Goal: Task Accomplishment & Management: Manage account settings

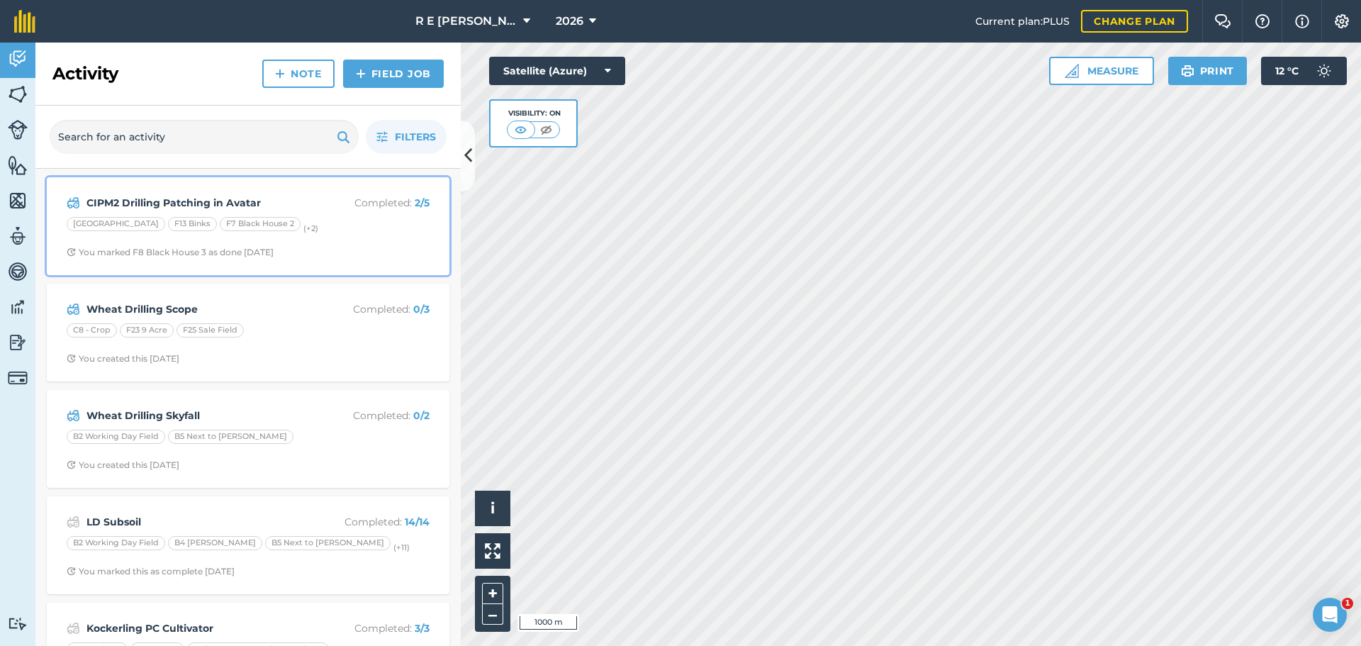
click at [323, 249] on span "You marked F8 Black House 3 as done [DATE]" at bounding box center [248, 252] width 363 height 11
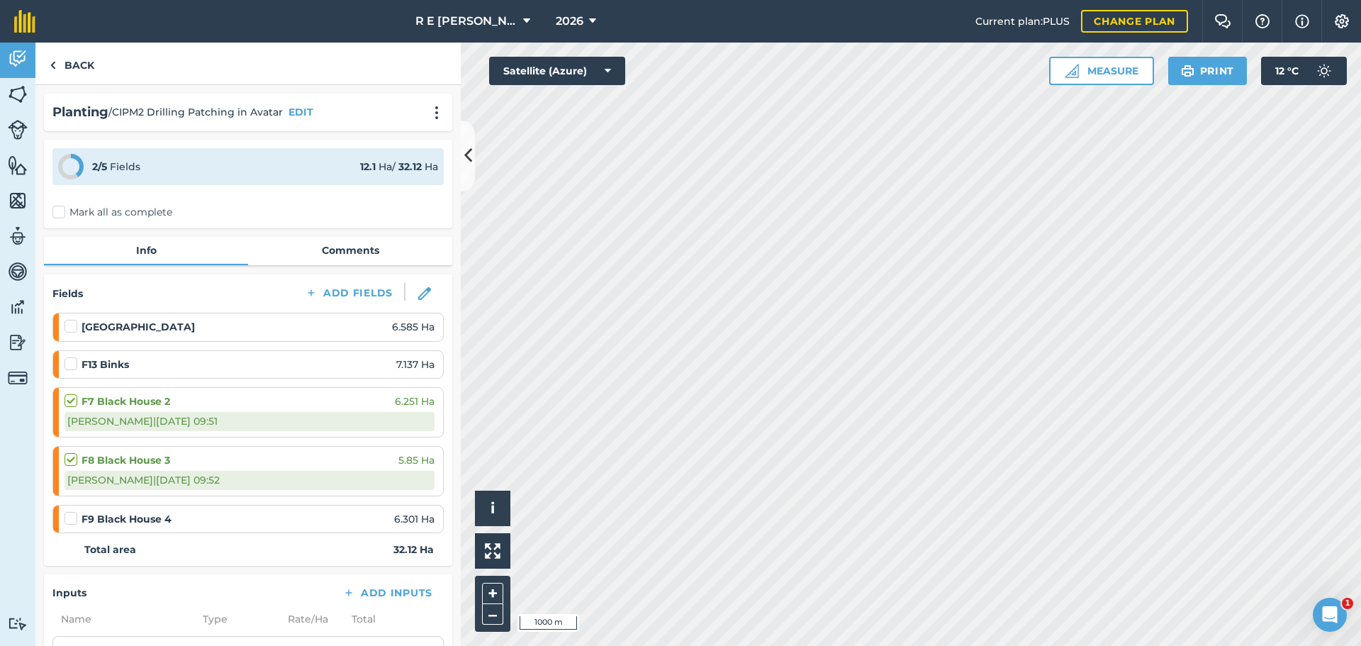
click at [71, 319] on label at bounding box center [72, 319] width 17 height 0
click at [71, 328] on input "checkbox" at bounding box center [68, 323] width 9 height 9
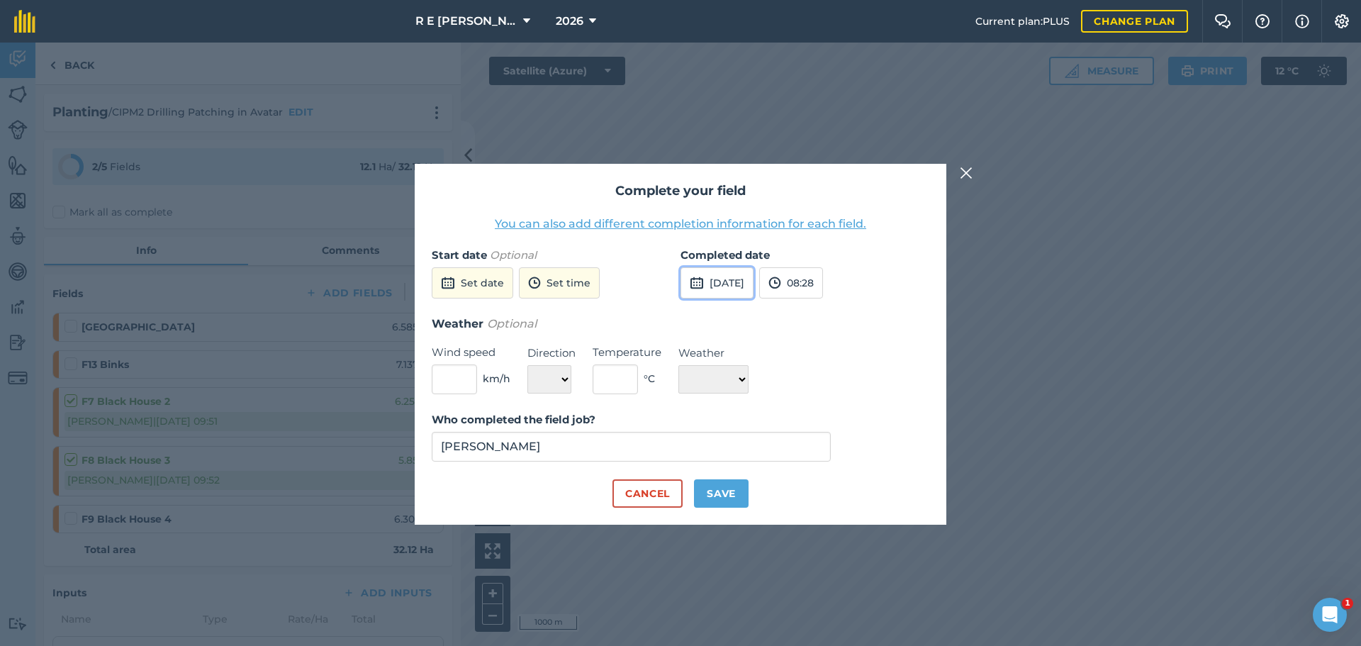
click at [722, 294] on button "[DATE]" at bounding box center [716, 282] width 73 height 31
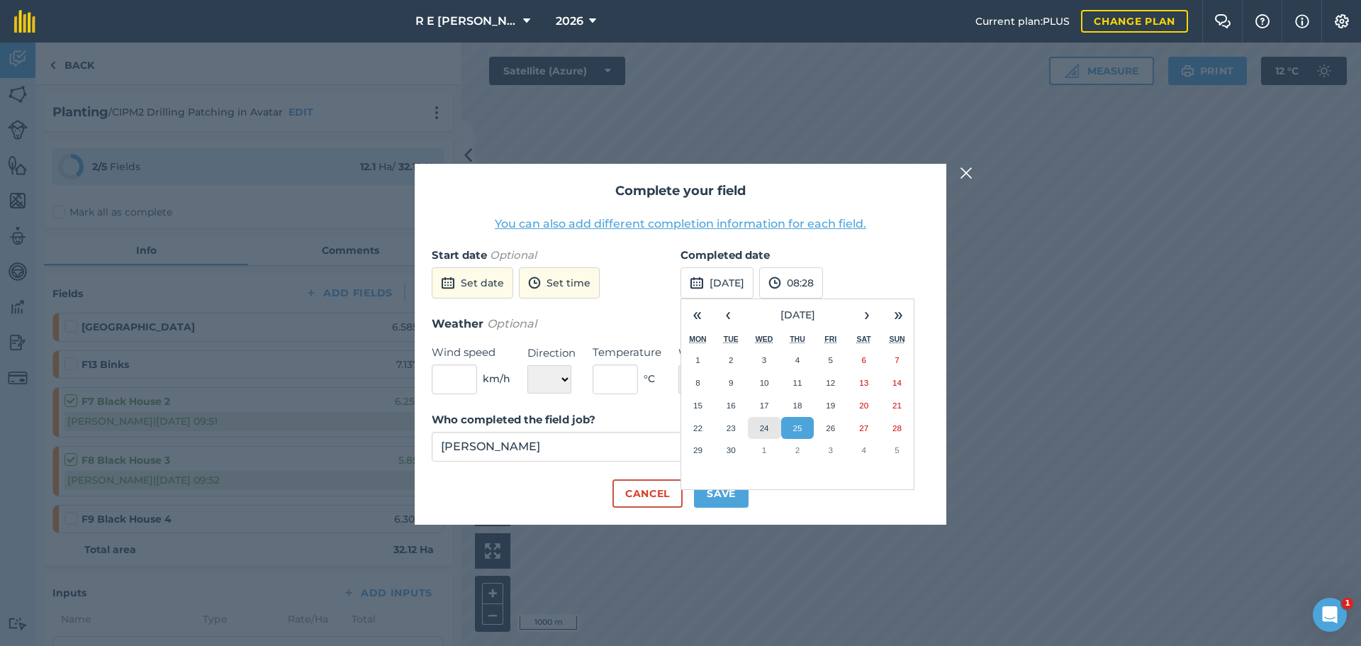
click at [768, 429] on abbr "24" at bounding box center [764, 427] width 9 height 9
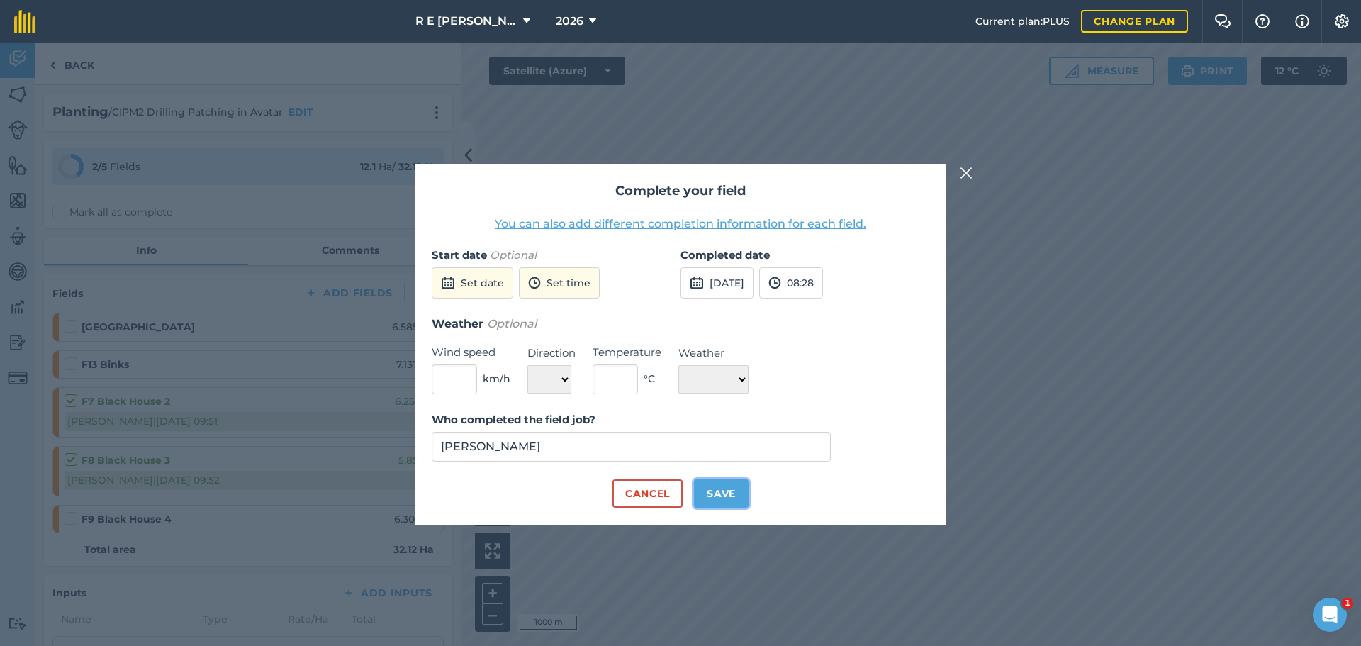
click at [709, 493] on button "Save" at bounding box center [721, 493] width 55 height 28
checkbox input "true"
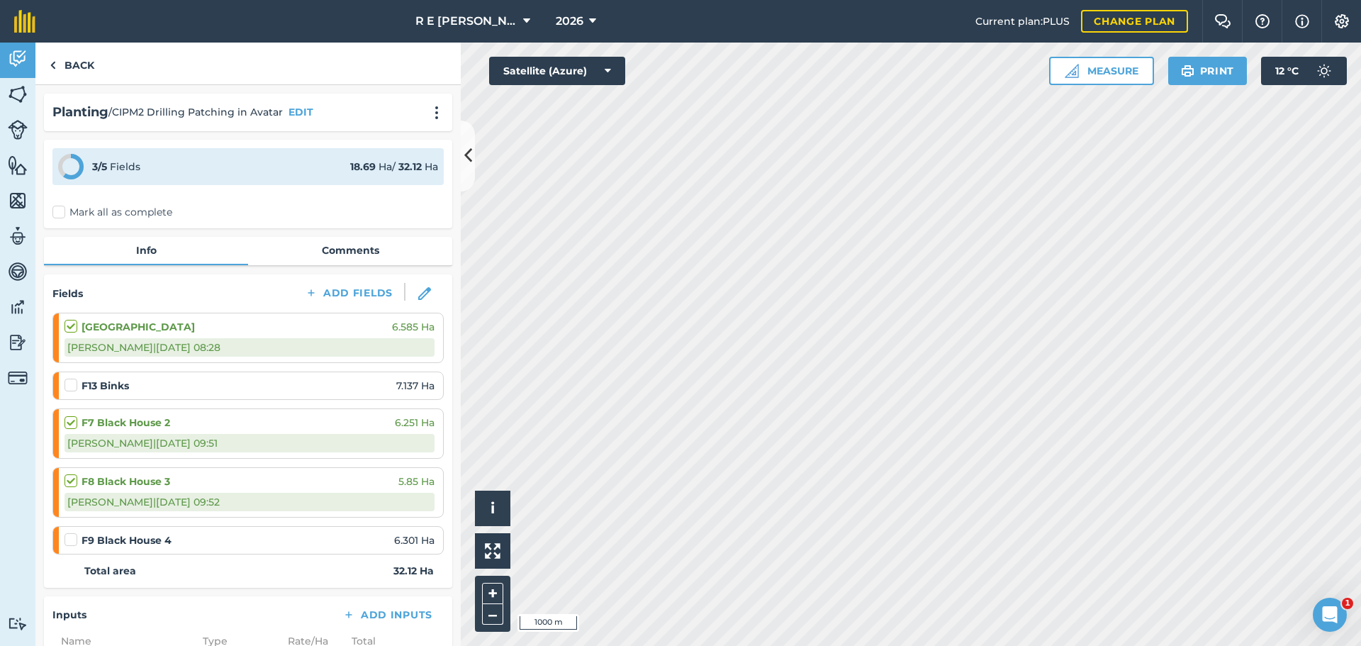
click at [69, 378] on label at bounding box center [72, 378] width 17 height 0
click at [69, 386] on input "checkbox" at bounding box center [68, 382] width 9 height 9
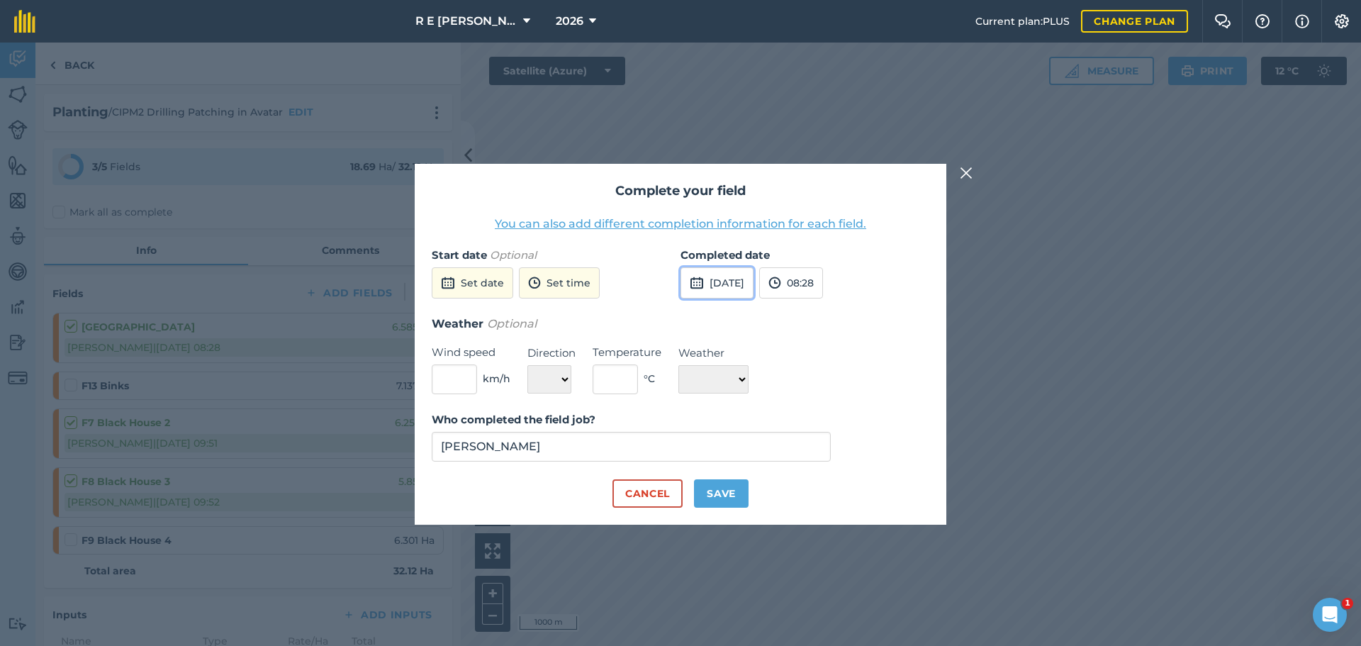
click at [707, 283] on button "[DATE]" at bounding box center [716, 282] width 73 height 31
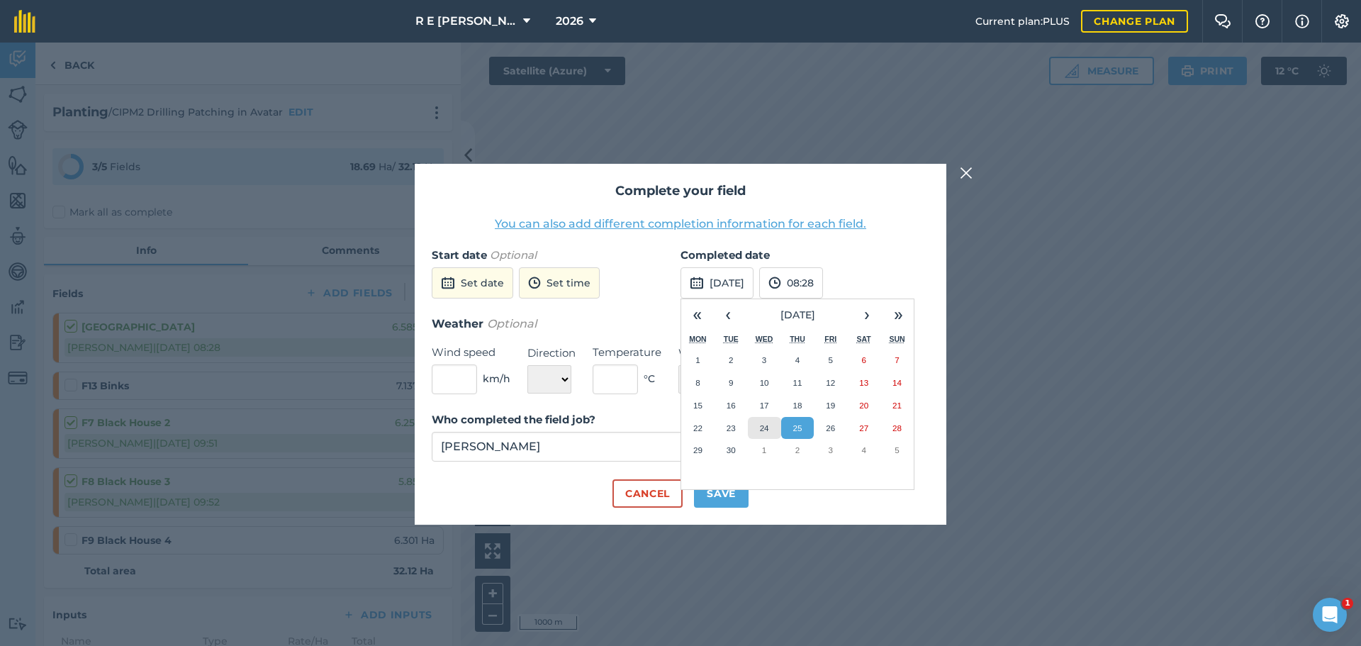
click at [773, 428] on button "24" at bounding box center [764, 428] width 33 height 23
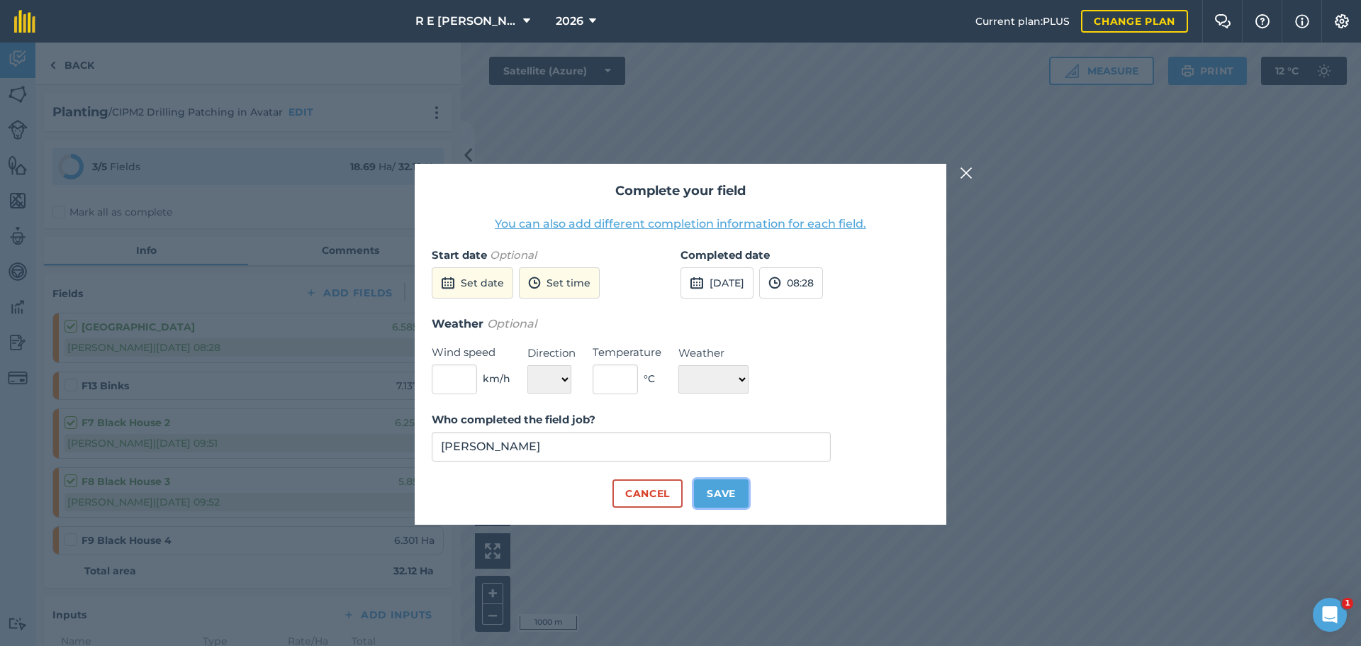
click at [725, 503] on button "Save" at bounding box center [721, 493] width 55 height 28
checkbox input "true"
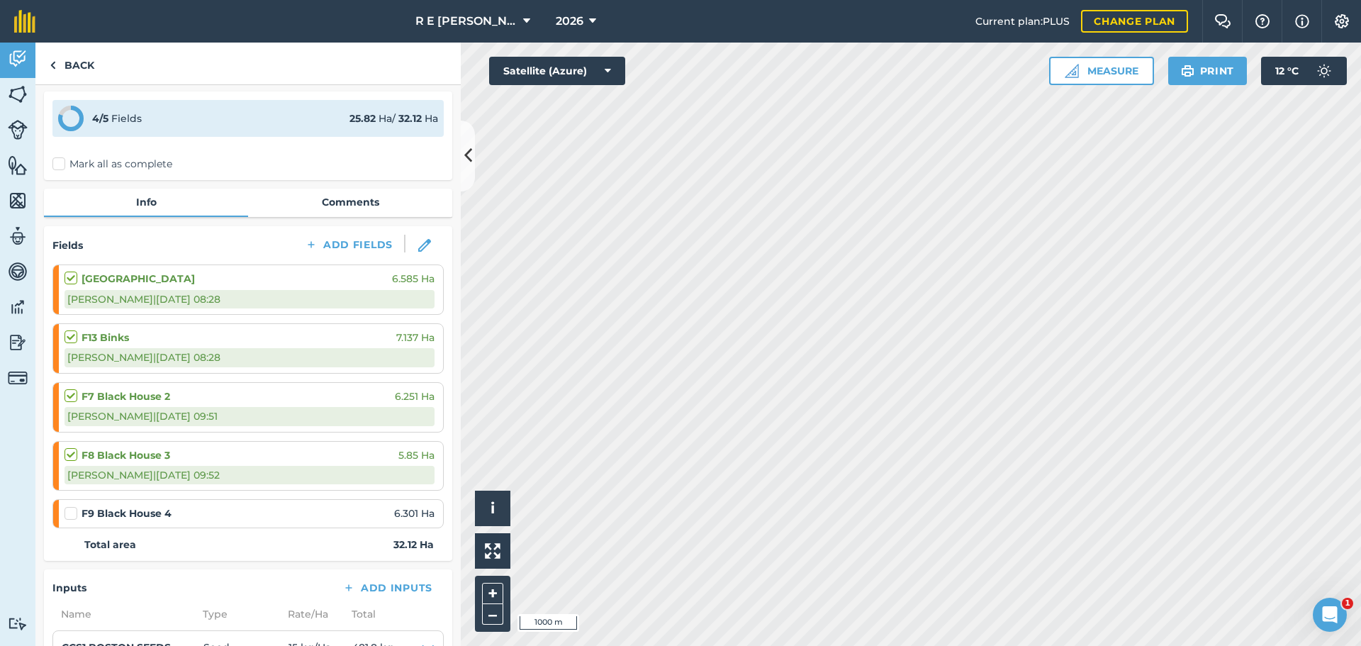
scroll to position [71, 0]
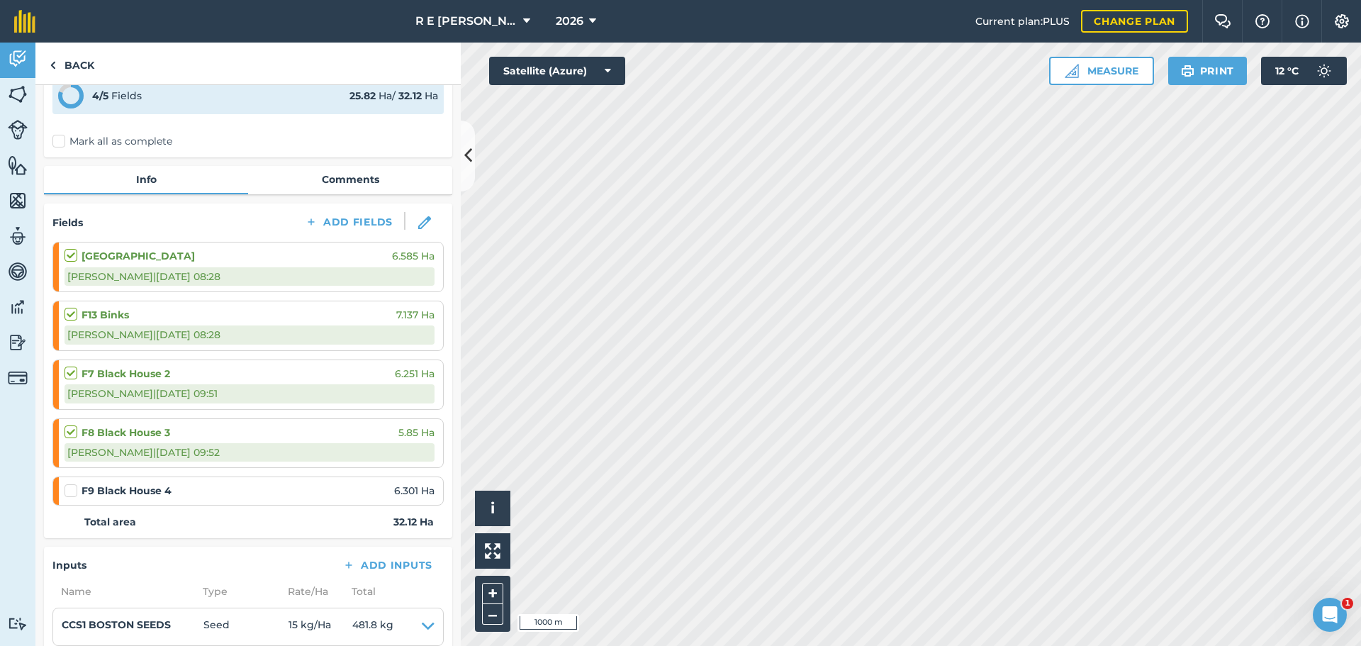
click at [70, 483] on label at bounding box center [72, 483] width 17 height 0
click at [70, 492] on input "checkbox" at bounding box center [68, 487] width 9 height 9
checkbox input "false"
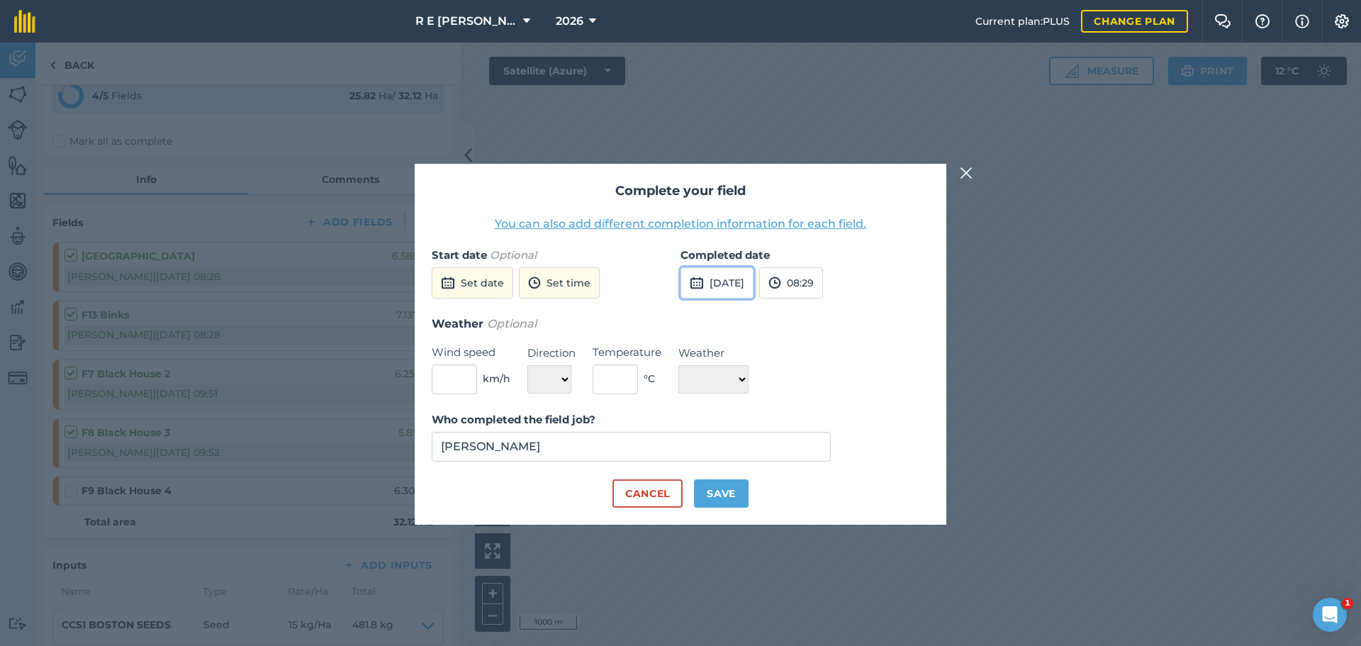
click at [706, 282] on button "[DATE]" at bounding box center [716, 282] width 73 height 31
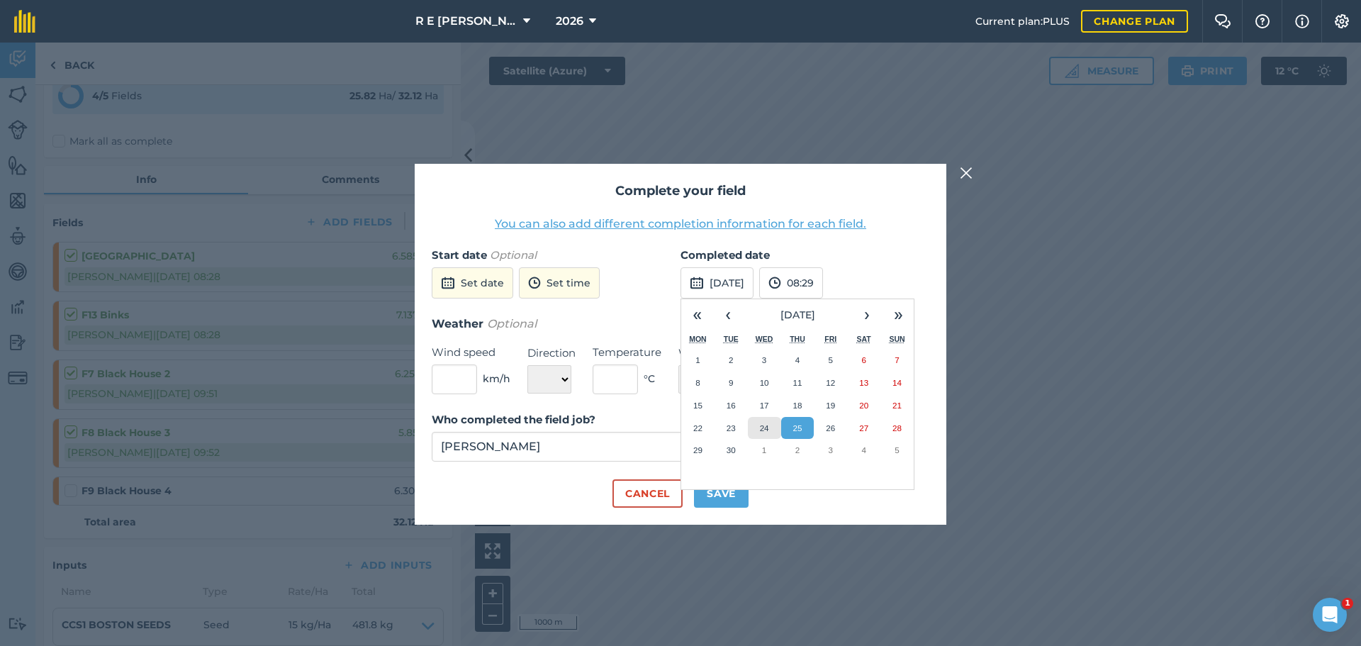
click at [756, 422] on button "24" at bounding box center [764, 428] width 33 height 23
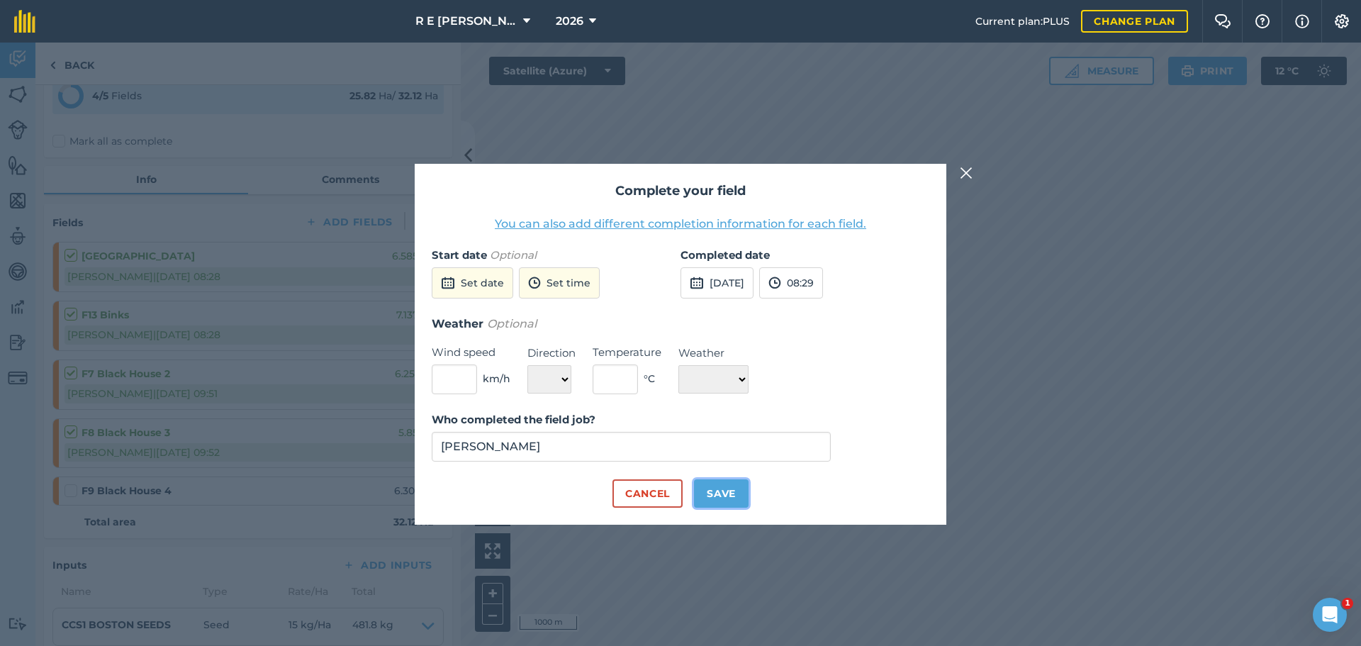
click at [731, 488] on button "Save" at bounding box center [721, 493] width 55 height 28
checkbox input "true"
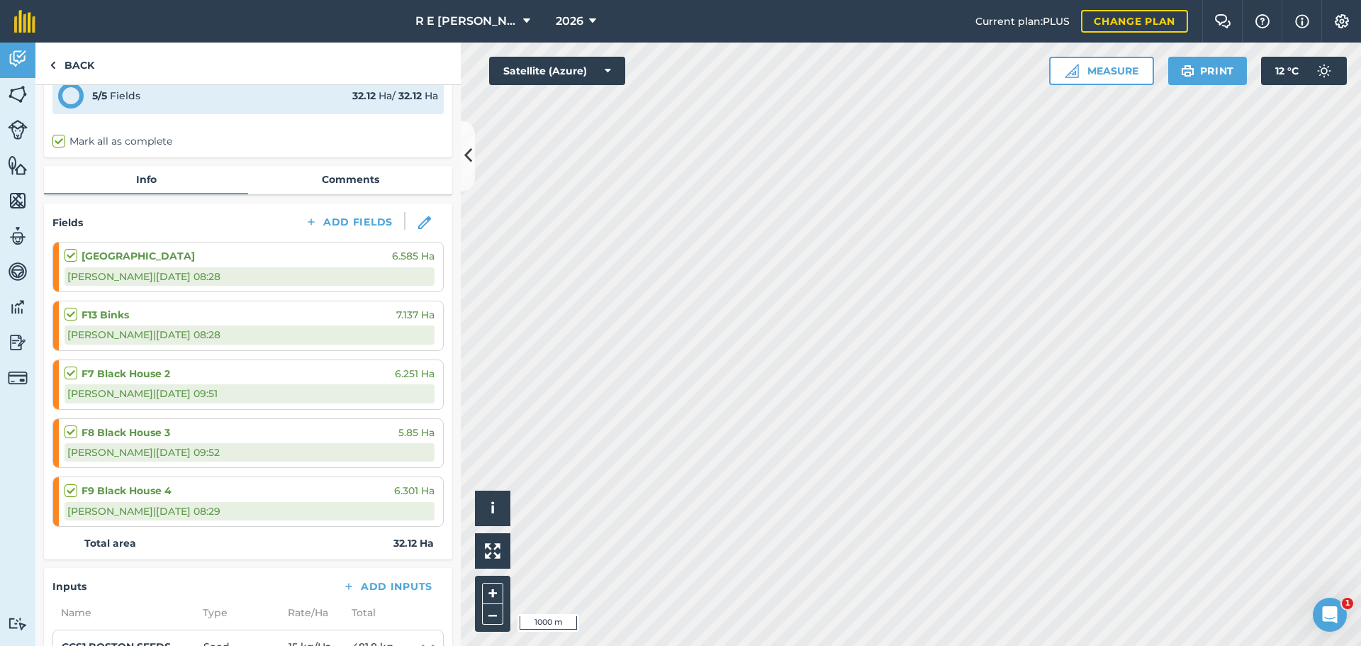
scroll to position [0, 0]
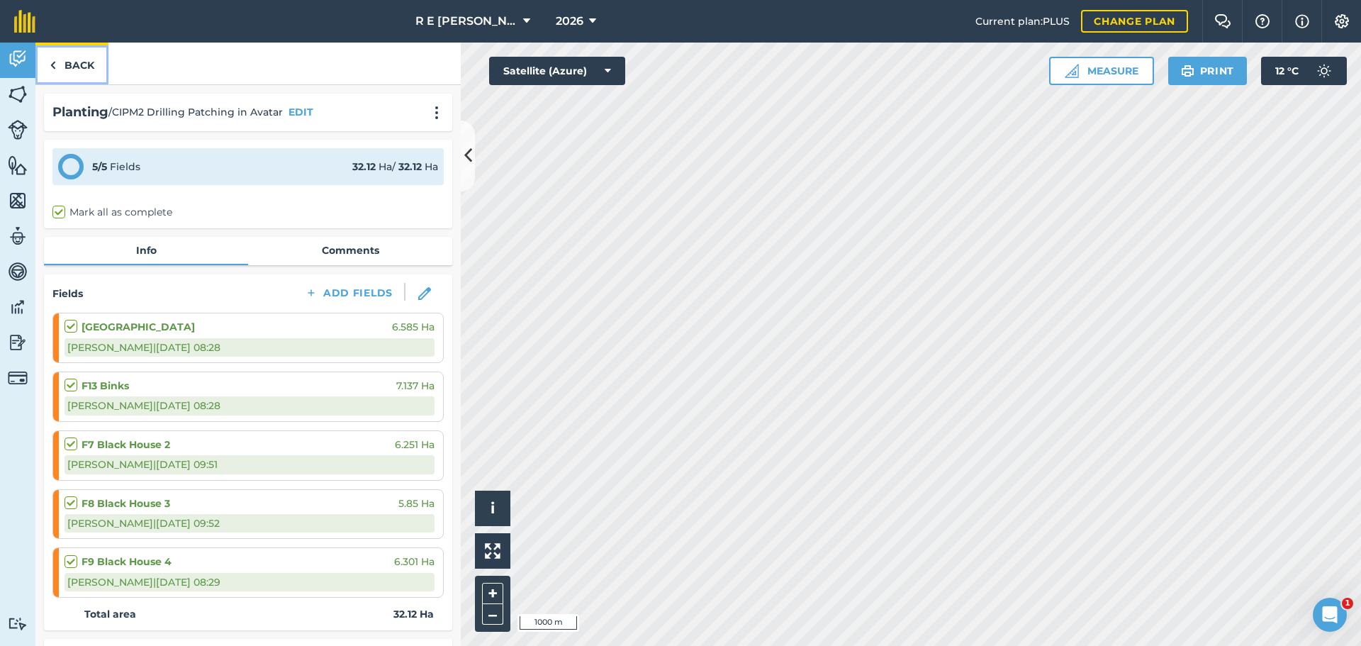
click at [78, 68] on link "Back" at bounding box center [71, 64] width 73 height 42
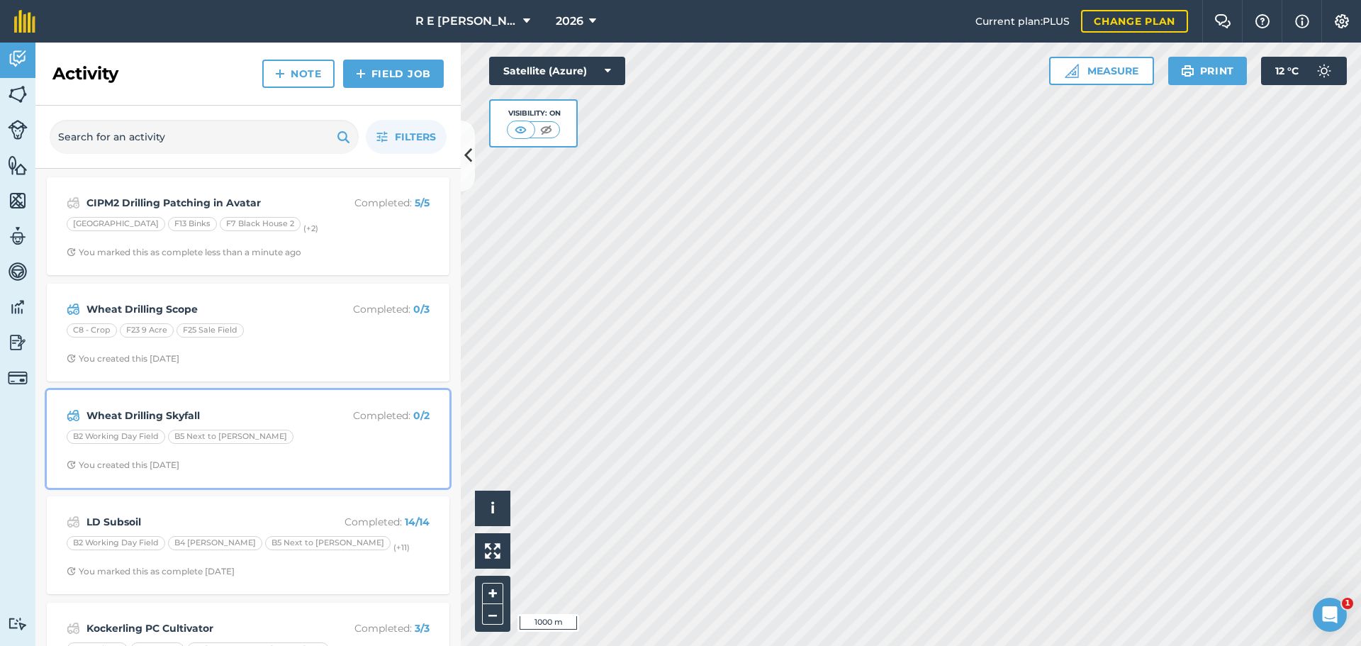
click at [304, 413] on strong "Wheat Drilling Skyfall" at bounding box center [198, 415] width 225 height 16
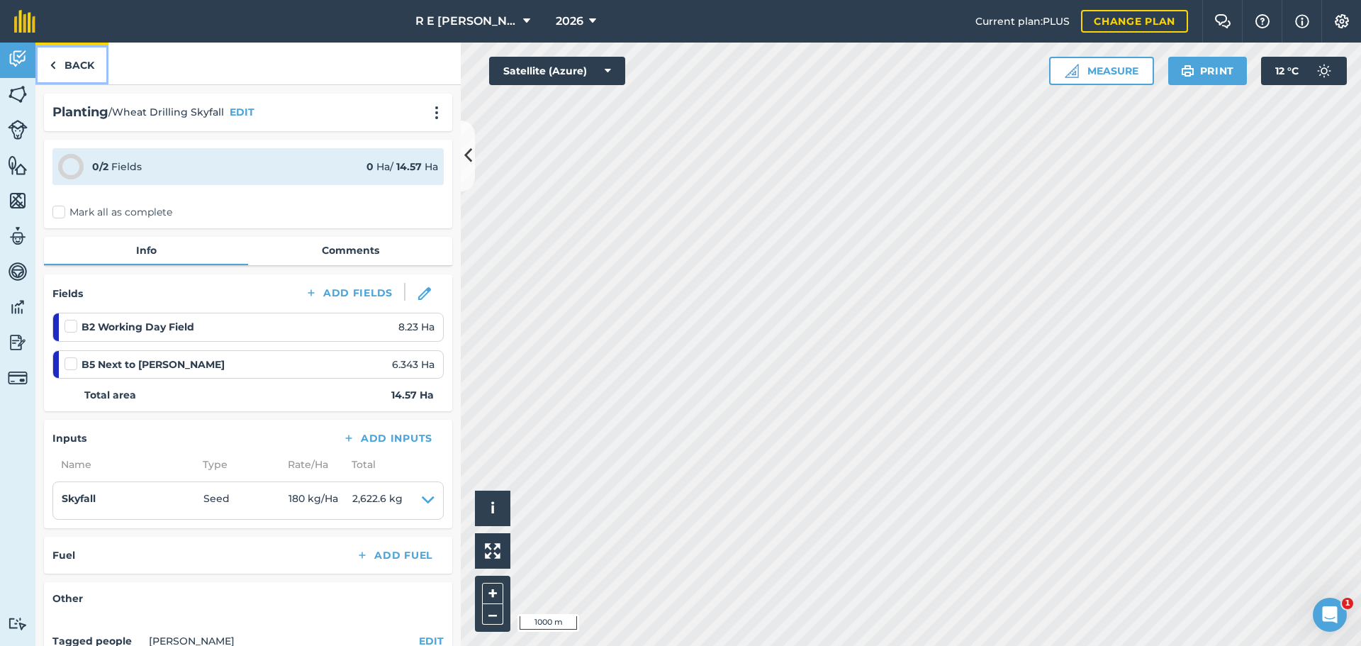
click at [83, 67] on link "Back" at bounding box center [71, 64] width 73 height 42
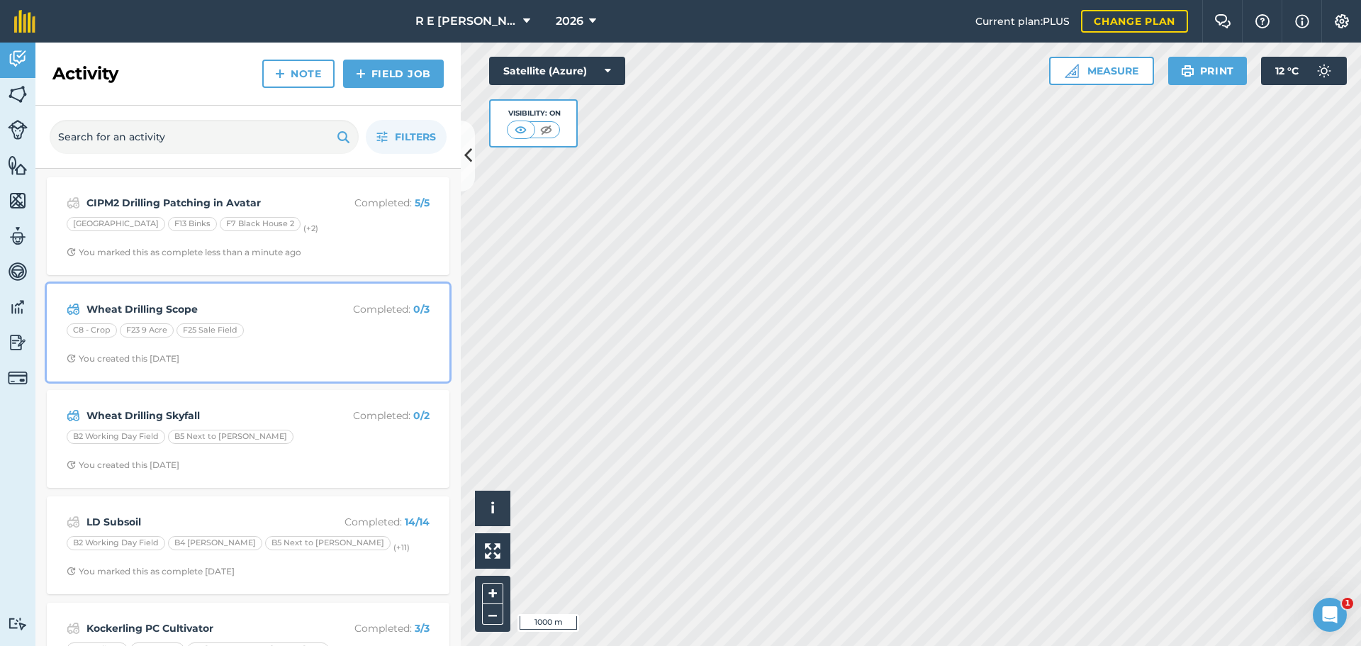
click at [259, 332] on div "C8 - Crop F23 9 Acre F25 Sale Field" at bounding box center [248, 332] width 363 height 18
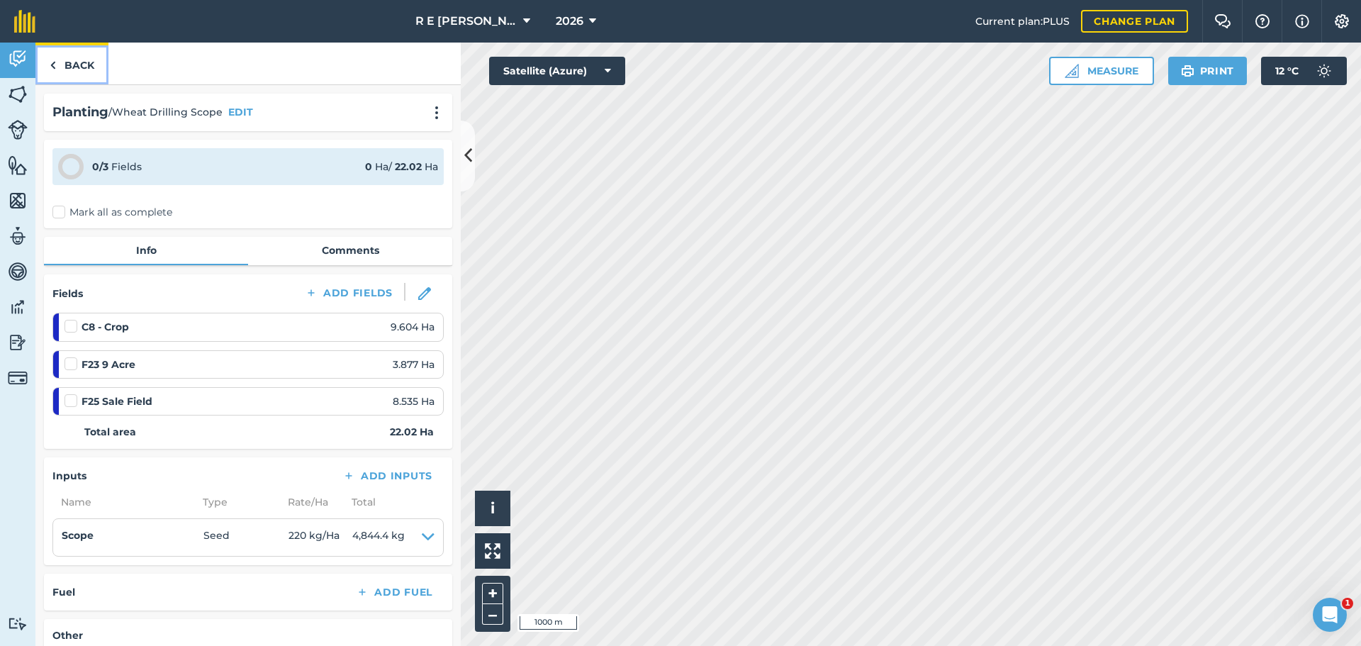
click at [88, 67] on link "Back" at bounding box center [71, 64] width 73 height 42
